Goal: Obtain resource: Download file/media

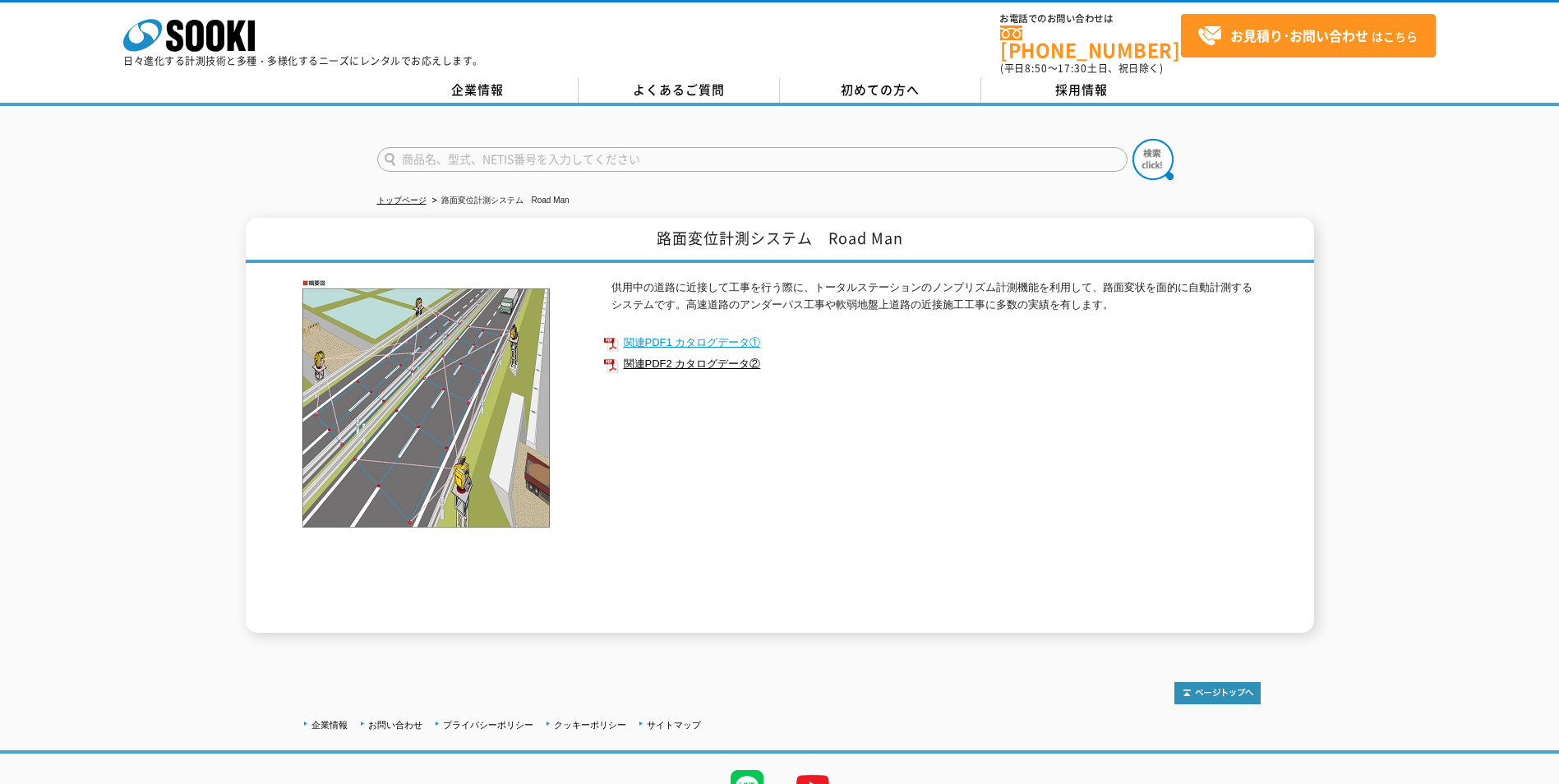
click at [701, 332] on link "関連PDF1 カタログデータ①" at bounding box center [932, 342] width 657 height 21
click at [706, 332] on link "関連PDF1 カタログデータ①" at bounding box center [932, 342] width 657 height 21
click at [657, 357] on link "関連PDF2 カタログデータ②" at bounding box center [932, 363] width 657 height 21
